Goal: Task Accomplishment & Management: Complete application form

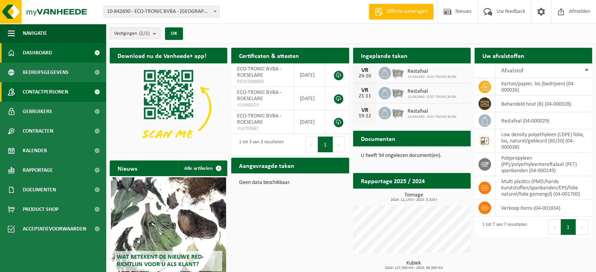
click at [53, 92] on span "Contactpersonen" at bounding box center [45, 92] width 45 height 20
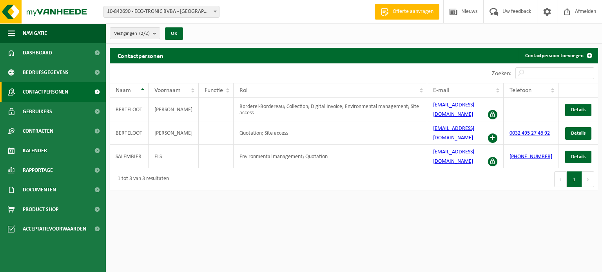
click at [47, 115] on span "Gebruikers" at bounding box center [37, 112] width 29 height 20
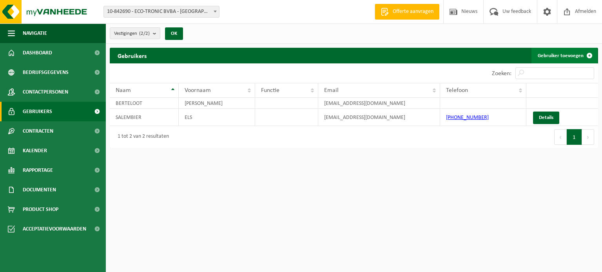
click at [554, 52] on link "Gebruiker toevoegen" at bounding box center [564, 56] width 66 height 16
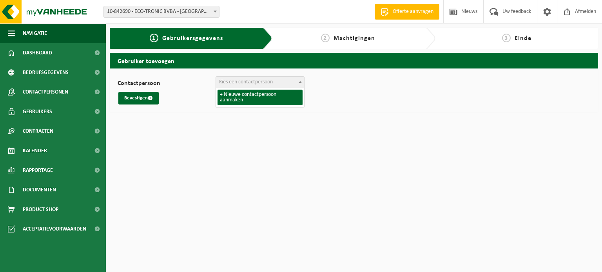
click at [300, 84] on span at bounding box center [300, 82] width 8 height 10
drag, startPoint x: 289, startPoint y: 83, endPoint x: 274, endPoint y: 105, distance: 27.2
click at [274, 105] on body "Vestiging: 10-842690 - ECO-TRONIC BVBA - ROESELARE 10-889529 - ECO-TRONIC BVBA …" at bounding box center [301, 58] width 602 height 116
click at [274, 105] on span "+ Nieuwe contactpersoon aanmaken" at bounding box center [260, 97] width 88 height 19
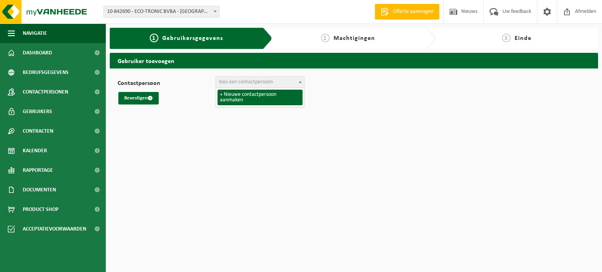
select select "0"
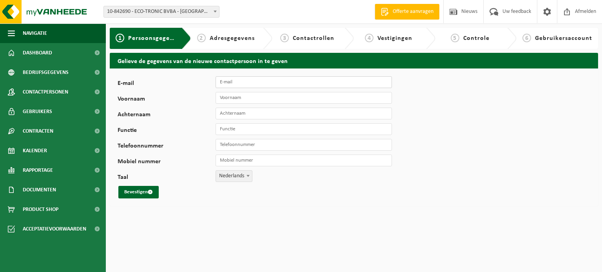
click at [254, 80] on input "E-mail" at bounding box center [304, 82] width 176 height 12
type input "[EMAIL_ADDRESS][DOMAIN_NAME]"
type input "Ella"
type input "Depreitere"
click at [136, 193] on button "Bevestigen" at bounding box center [138, 192] width 40 height 13
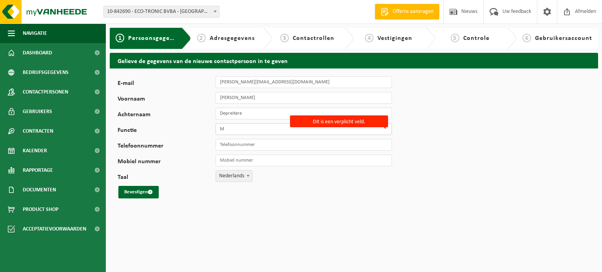
type input "M"
type input "r"
type input "Marketing"
click at [245, 145] on input "Marketing" at bounding box center [304, 145] width 176 height 12
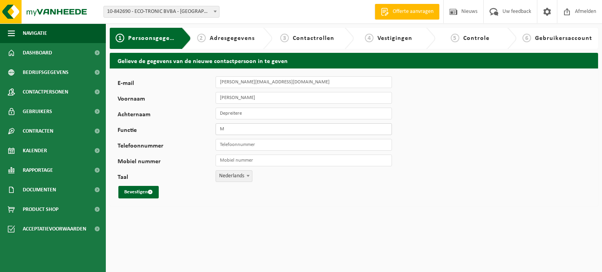
click at [245, 129] on input "M" at bounding box center [304, 129] width 176 height 12
type input "Marketing"
click at [127, 192] on button "Bevestigen" at bounding box center [138, 192] width 40 height 13
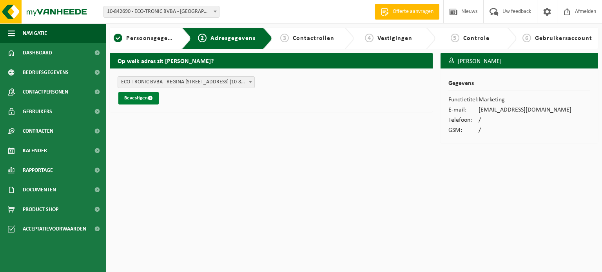
click at [145, 102] on button "Bevestigen" at bounding box center [138, 98] width 40 height 13
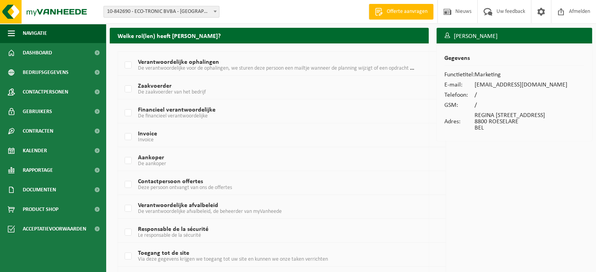
scroll to position [25, 0]
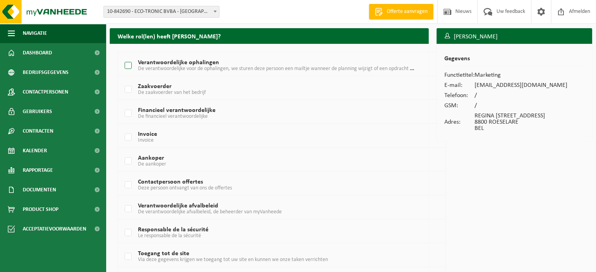
click at [128, 68] on label "Verantwoordelijke ophalingen De verantwoordelijke voor de ophalingen, we sturen…" at bounding box center [268, 66] width 291 height 12
click at [122, 56] on input "Verantwoordelijke ophalingen De verantwoordelijke voor de ophalingen, we sturen…" at bounding box center [121, 56] width 0 height 0
checkbox input "true"
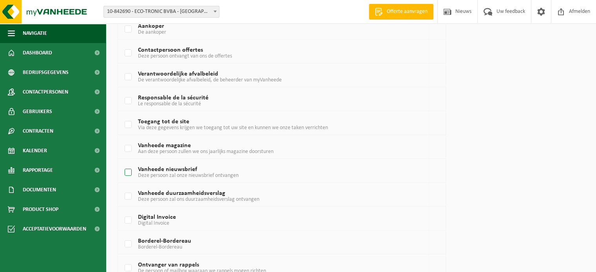
scroll to position [194, 0]
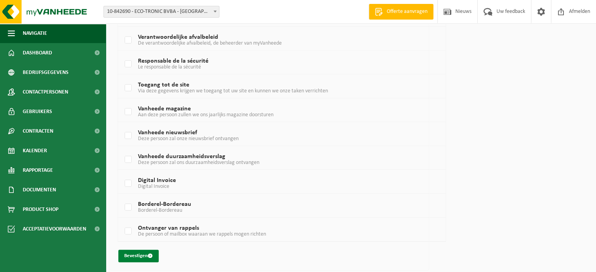
click at [148, 252] on button "Bevestigen" at bounding box center [138, 256] width 40 height 13
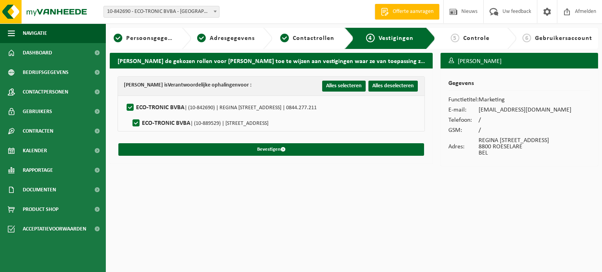
click at [135, 120] on label"] "ECO-TRONIC BVBA | (10-889529) | [STREET_ADDRESS]" at bounding box center [200, 124] width 138 height 12
click at [130, 114] on input "ECO-TRONIC BVBA | (10-889529) | [STREET_ADDRESS]" at bounding box center [129, 113] width 0 height 0
checkbox input "false"
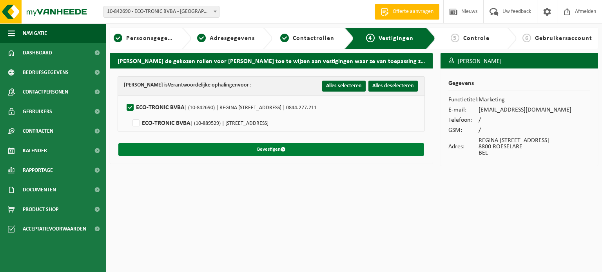
click at [250, 149] on button "Bevestigen" at bounding box center [271, 149] width 306 height 13
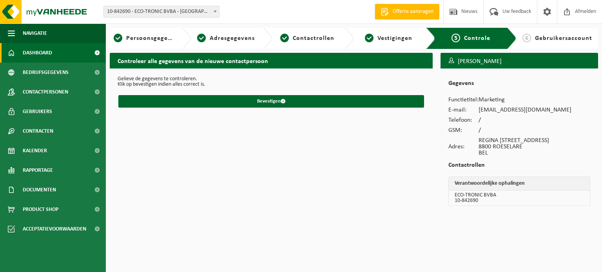
click at [62, 55] on link "Dashboard" at bounding box center [53, 53] width 106 height 20
